Goal: Check status: Check status

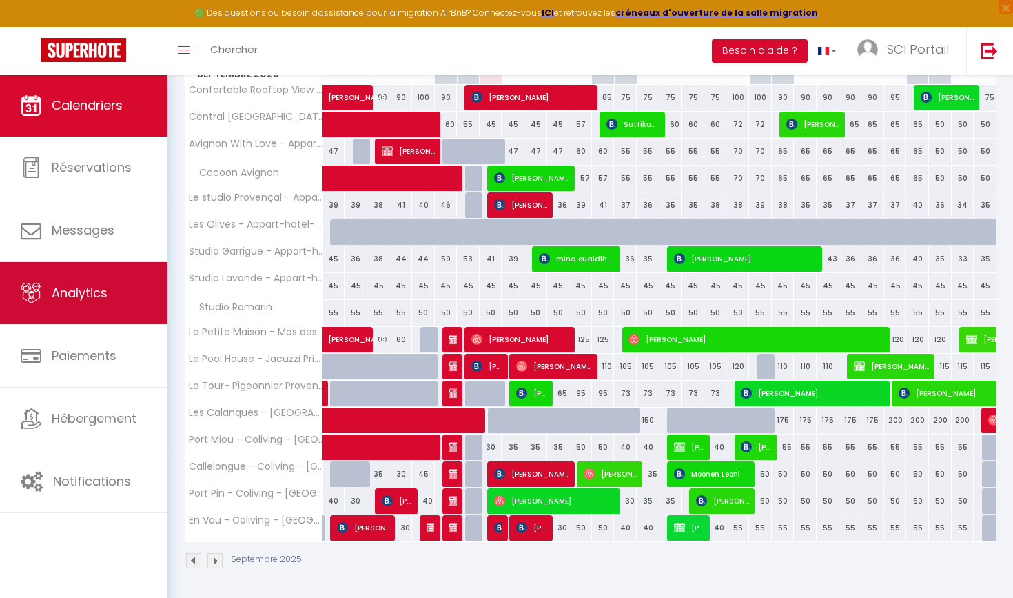
click at [79, 278] on link "Analytics" at bounding box center [84, 293] width 168 height 62
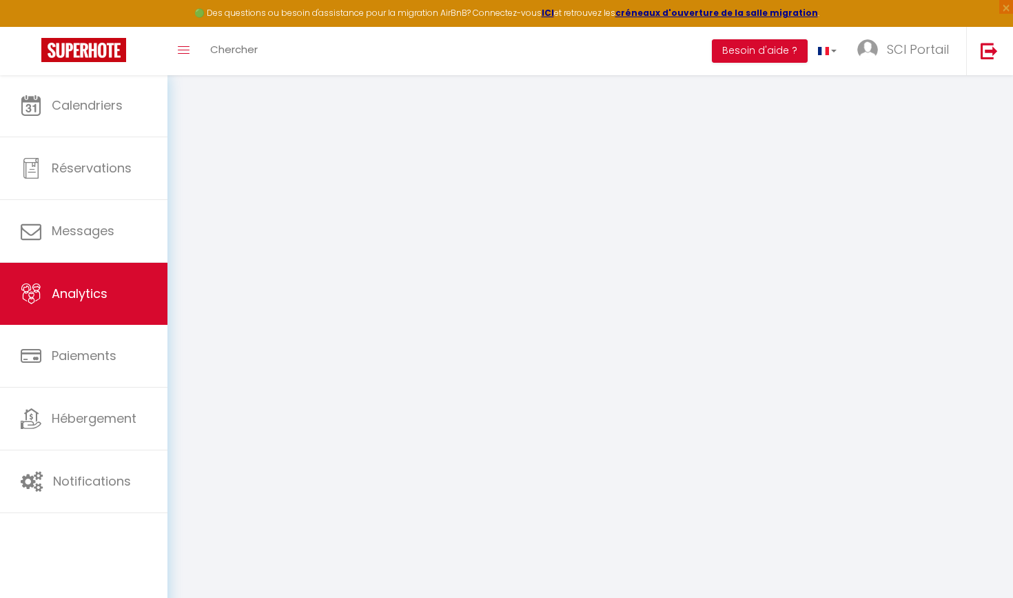
select select "2025"
select select "9"
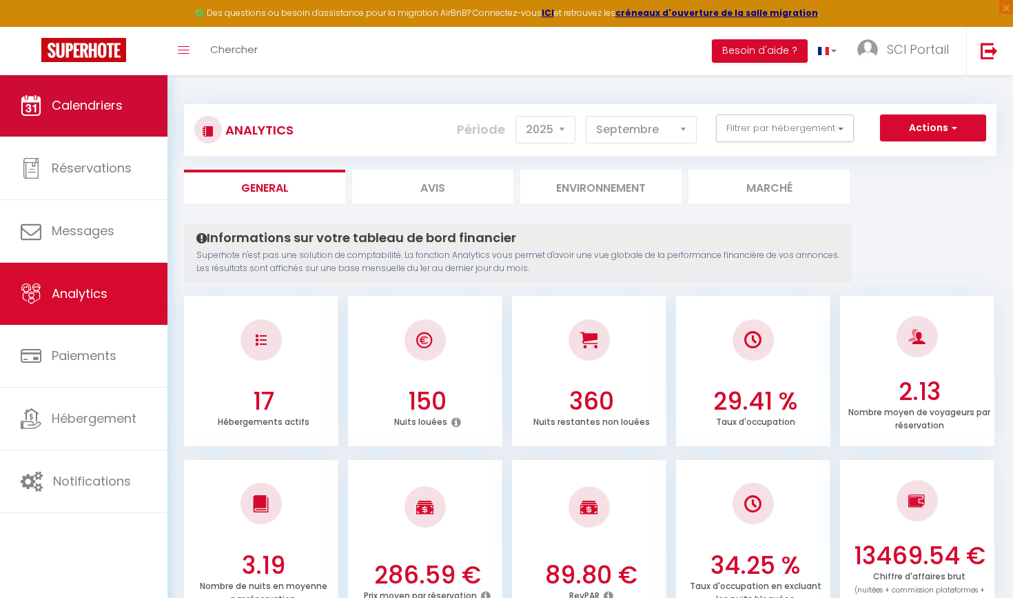
click at [68, 85] on link "Calendriers" at bounding box center [84, 105] width 168 height 62
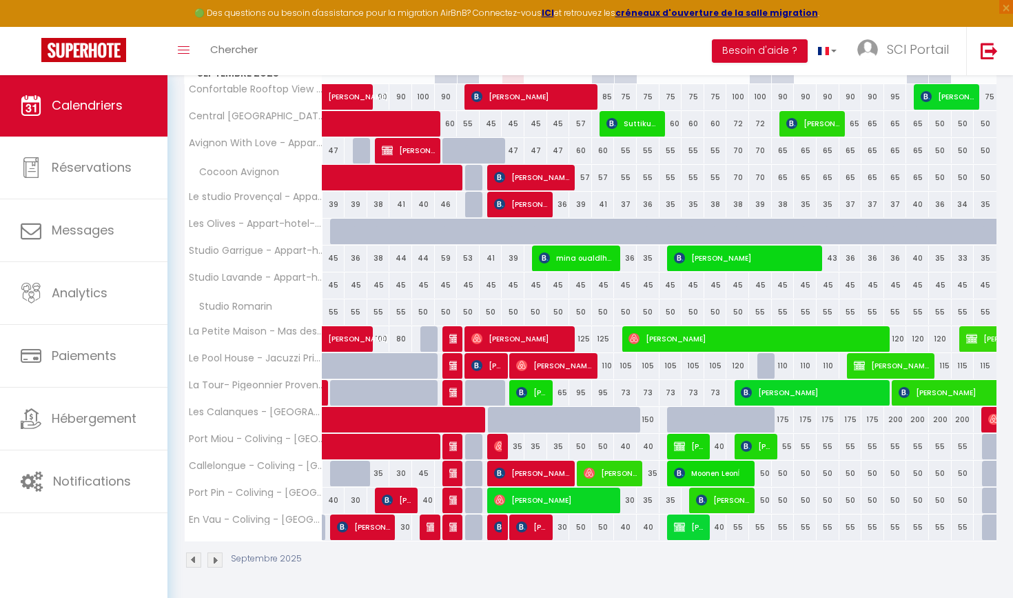
scroll to position [229, 0]
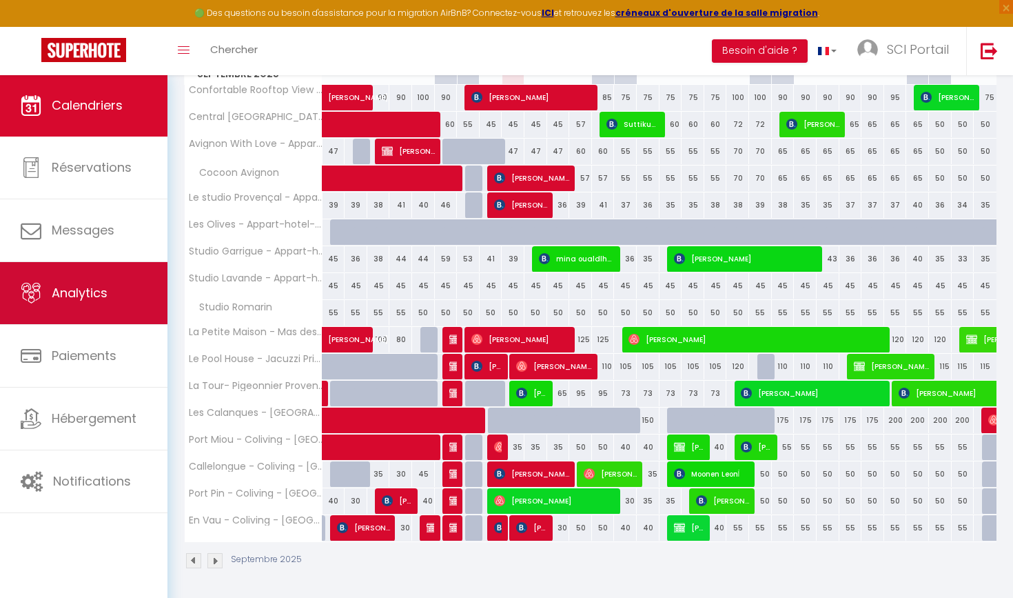
click at [85, 290] on span "Analytics" at bounding box center [80, 292] width 56 height 17
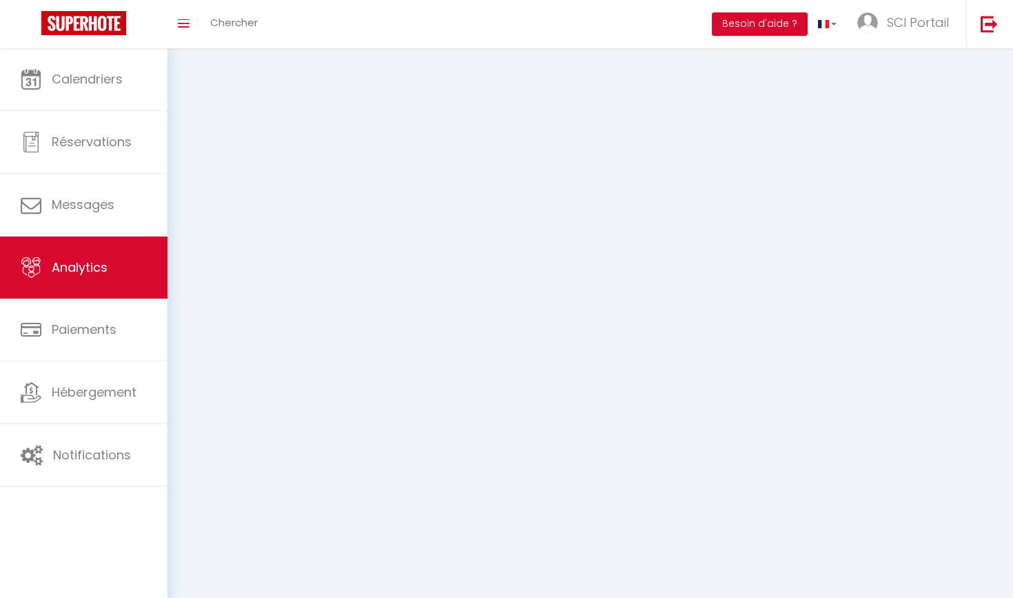
select select "2025"
select select "9"
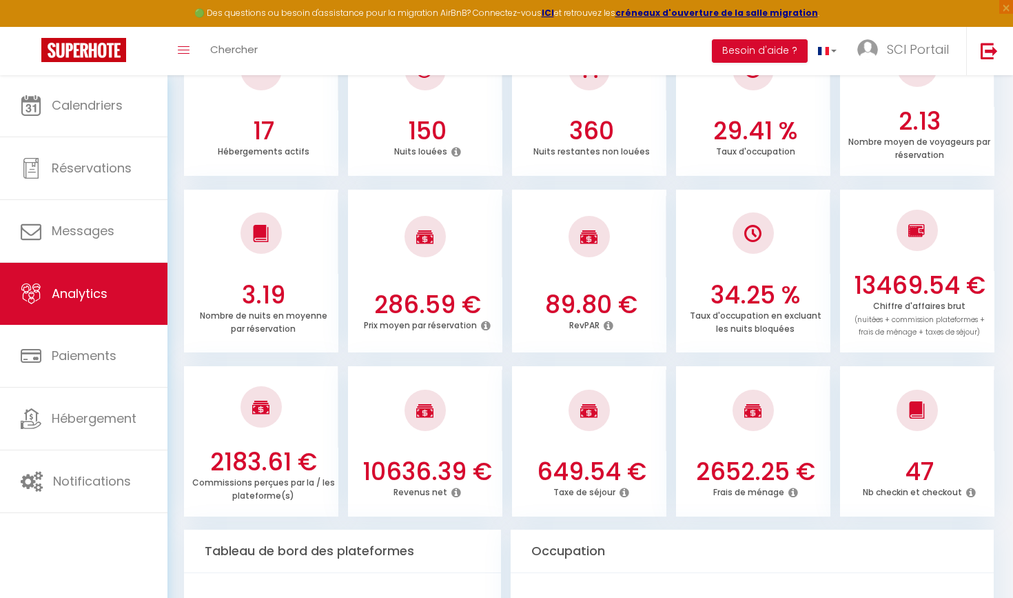
scroll to position [248, 0]
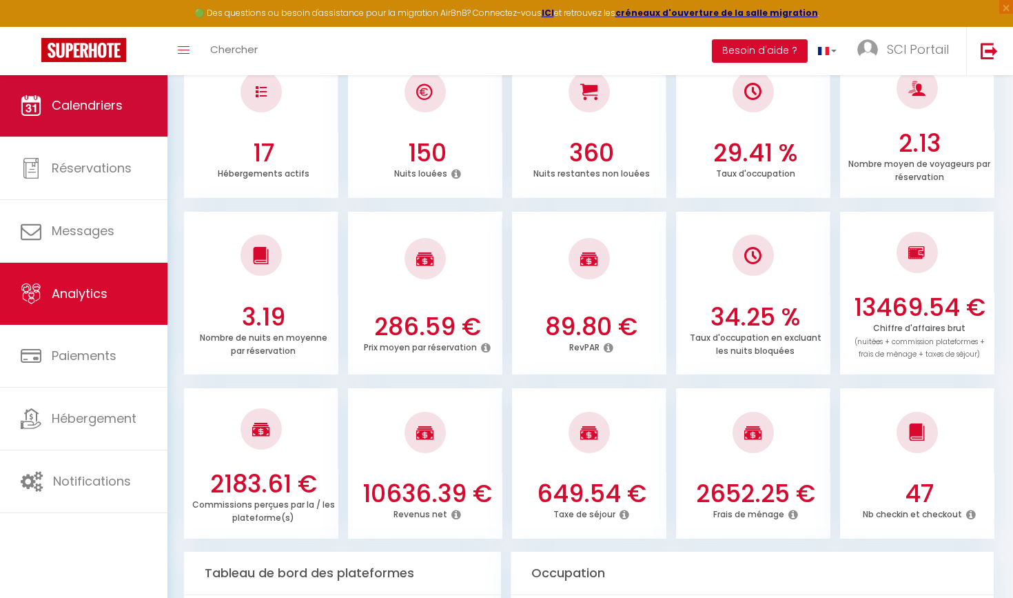
click at [112, 101] on span "Calendriers" at bounding box center [87, 105] width 71 height 17
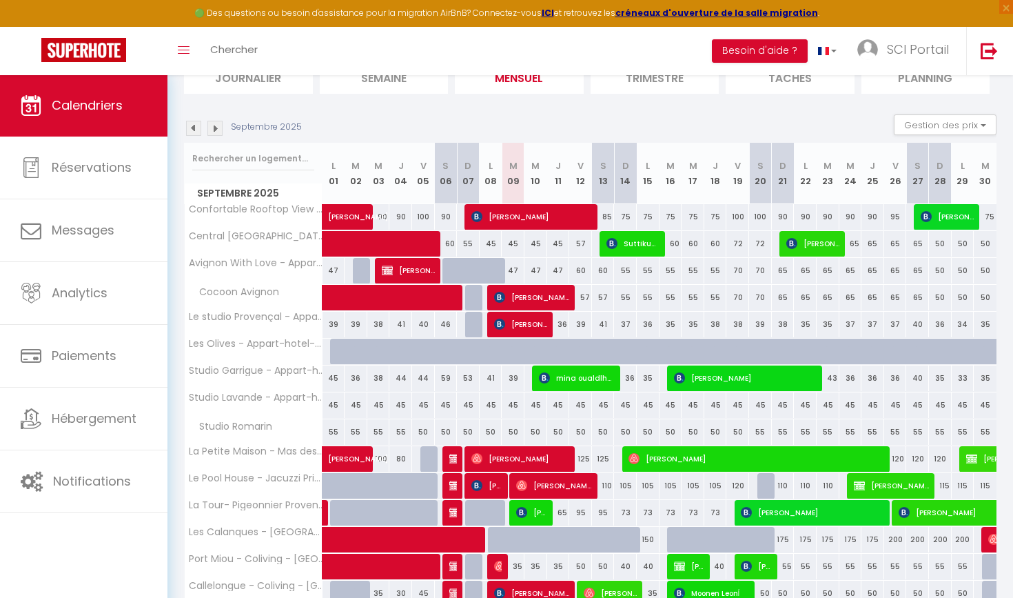
scroll to position [135, 0]
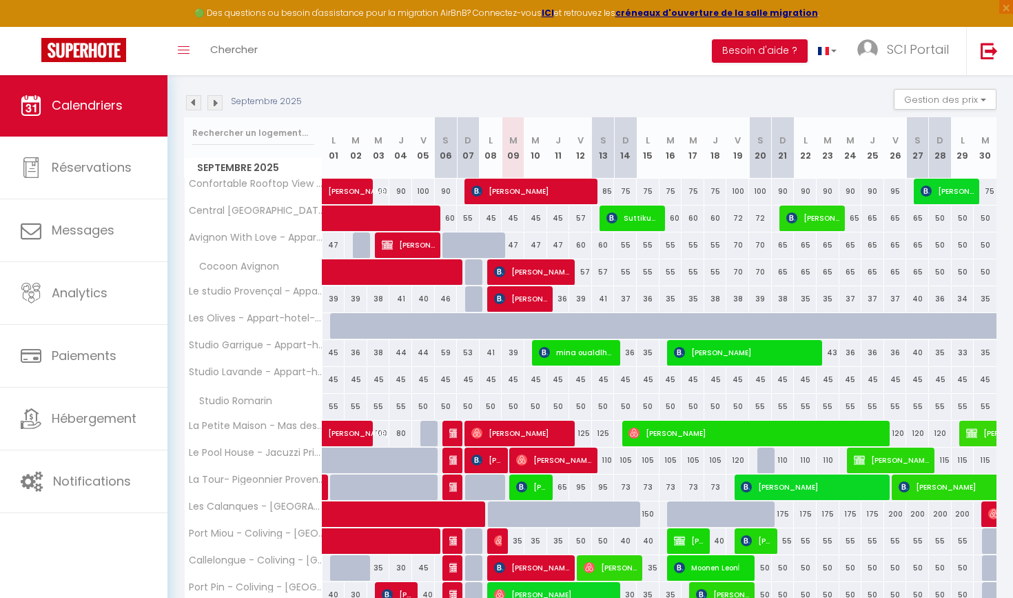
click at [521, 287] on span "[PERSON_NAME] RIFE" at bounding box center [520, 298] width 53 height 26
select select "OK"
select select "0"
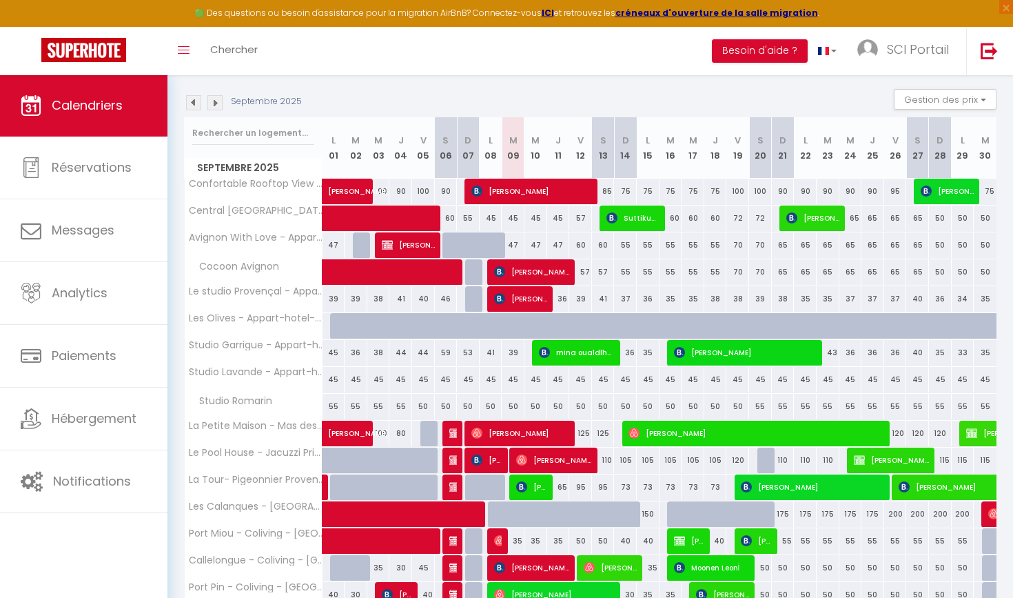
select select "1"
select select
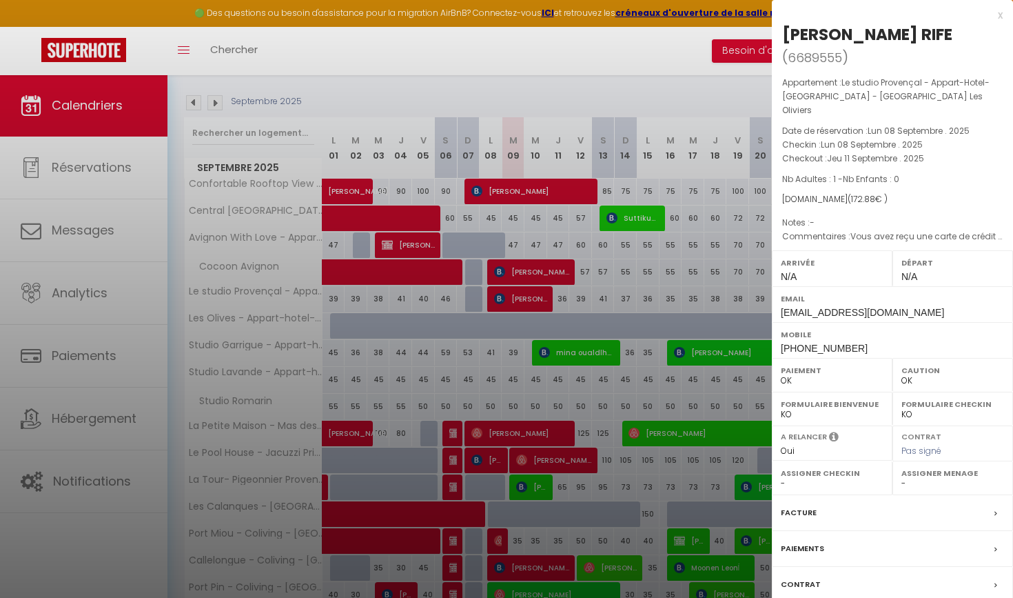
click at [998, 16] on div "x" at bounding box center [887, 15] width 231 height 17
